Goal: Information Seeking & Learning: Learn about a topic

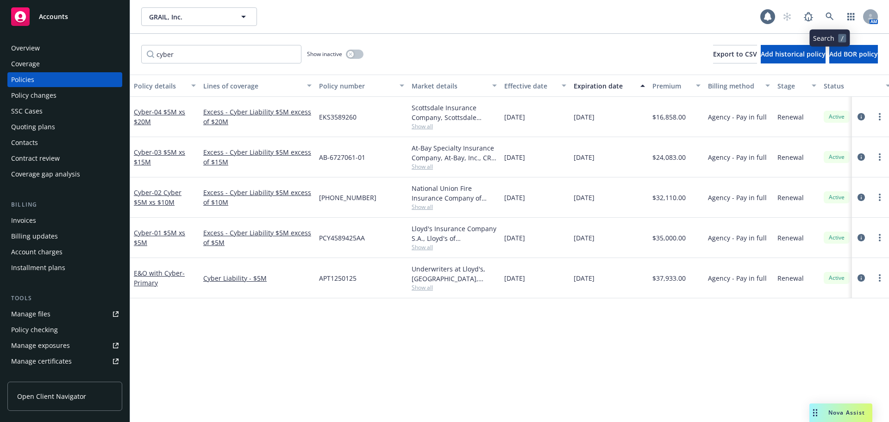
click at [830, 17] on icon at bounding box center [830, 17] width 8 height 8
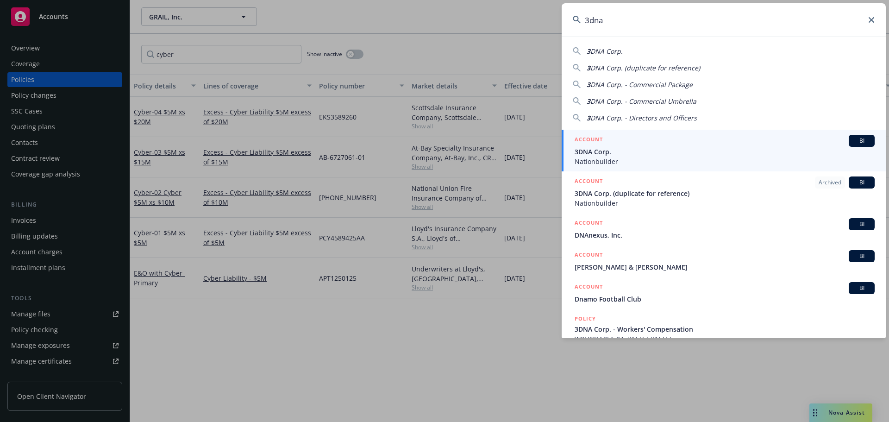
type input "3dna"
click at [602, 158] on span "Nationbuilder" at bounding box center [725, 162] width 300 height 10
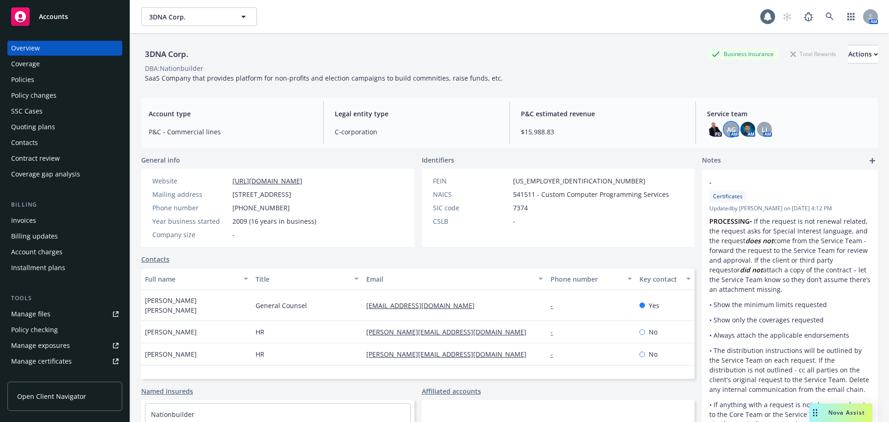
click at [727, 132] on span "AG" at bounding box center [731, 130] width 9 height 10
click at [742, 127] on img at bounding box center [748, 129] width 15 height 15
click at [762, 127] on span "LI" at bounding box center [765, 130] width 6 height 10
click at [741, 128] on img at bounding box center [748, 129] width 15 height 15
click at [74, 128] on div "Quoting plans" at bounding box center [64, 127] width 107 height 15
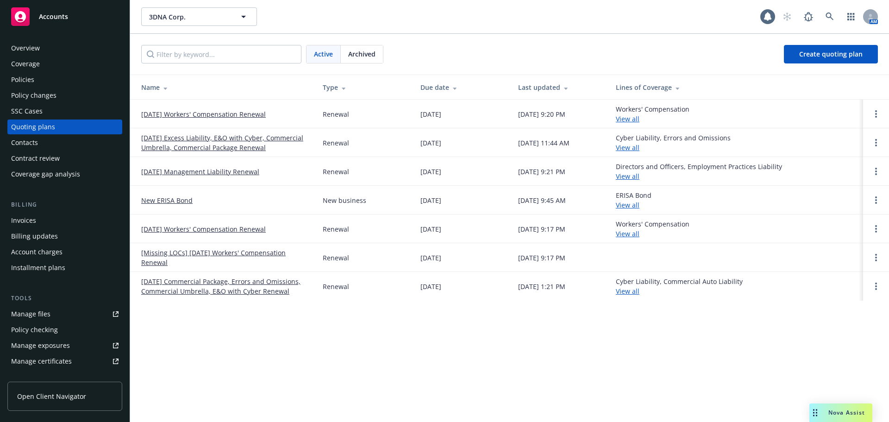
click at [63, 49] on div "Overview" at bounding box center [64, 48] width 107 height 15
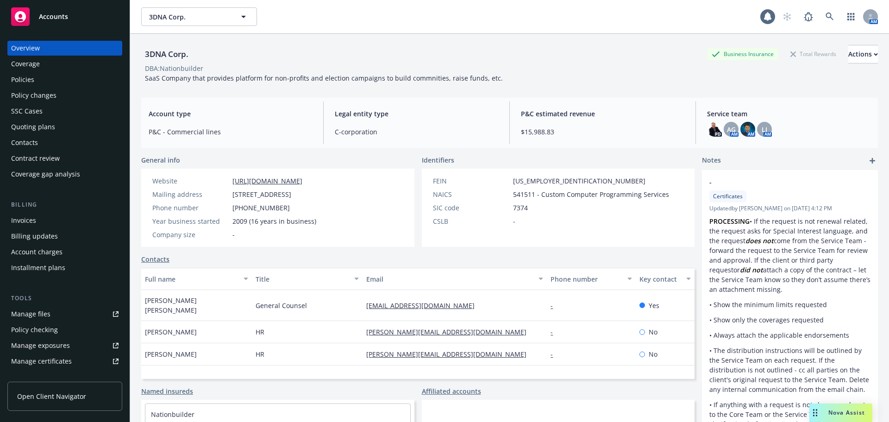
click at [44, 128] on div "Quoting plans" at bounding box center [33, 127] width 44 height 15
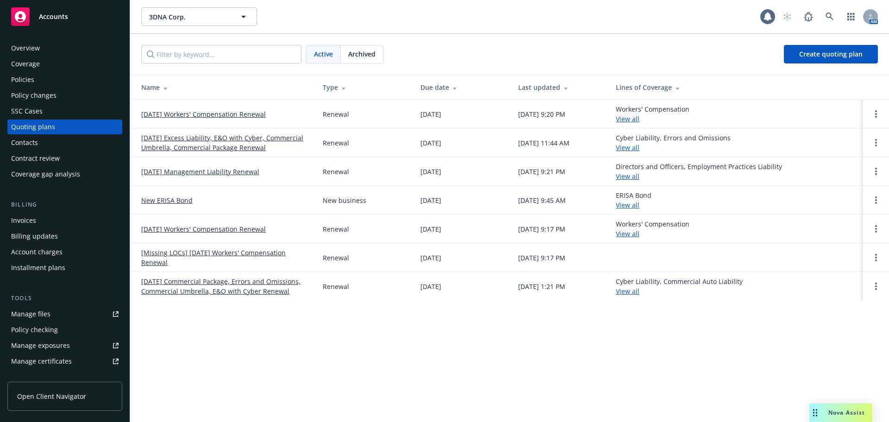
click at [218, 280] on link "[DATE] Commercial Package, Errors and Omissions, Commercial Umbrella, E&O with …" at bounding box center [224, 286] width 167 height 19
